Goal: Transaction & Acquisition: Download file/media

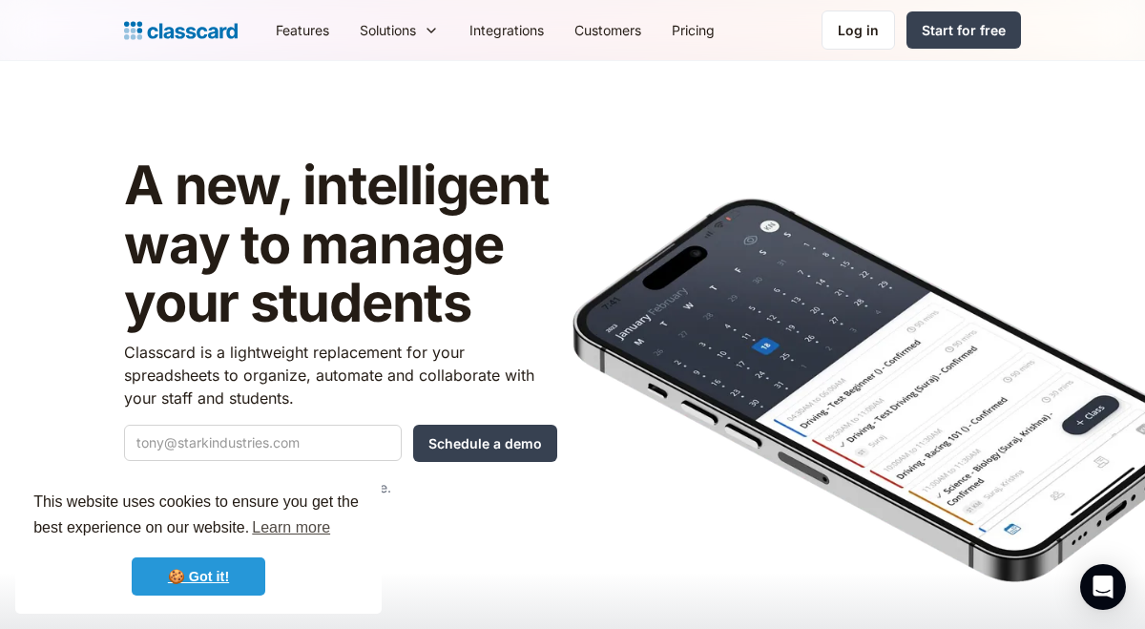
click at [188, 579] on link "🍪 Got it!" at bounding box center [199, 576] width 134 height 38
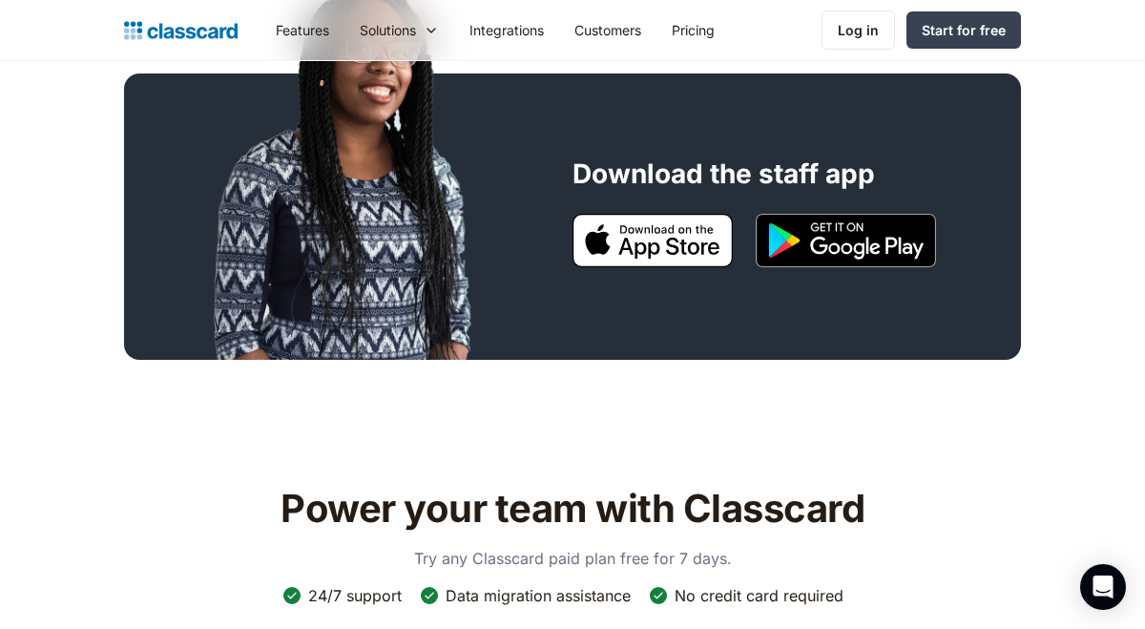
scroll to position [1645, 0]
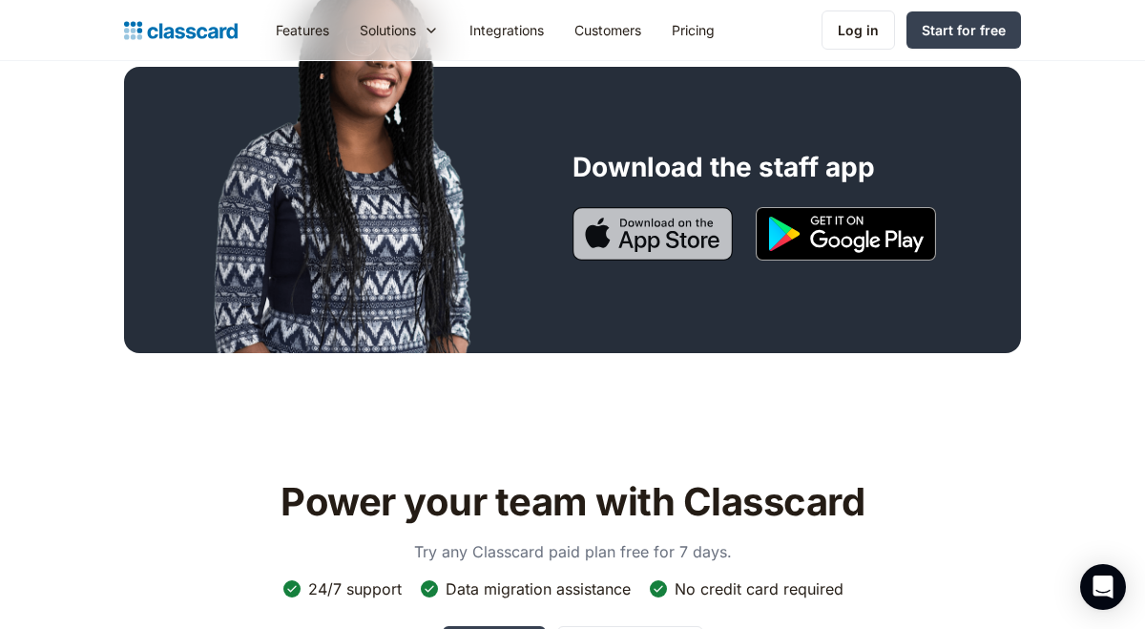
click at [650, 236] on img at bounding box center [652, 233] width 160 height 53
